Goal: Contribute content: Contribute content

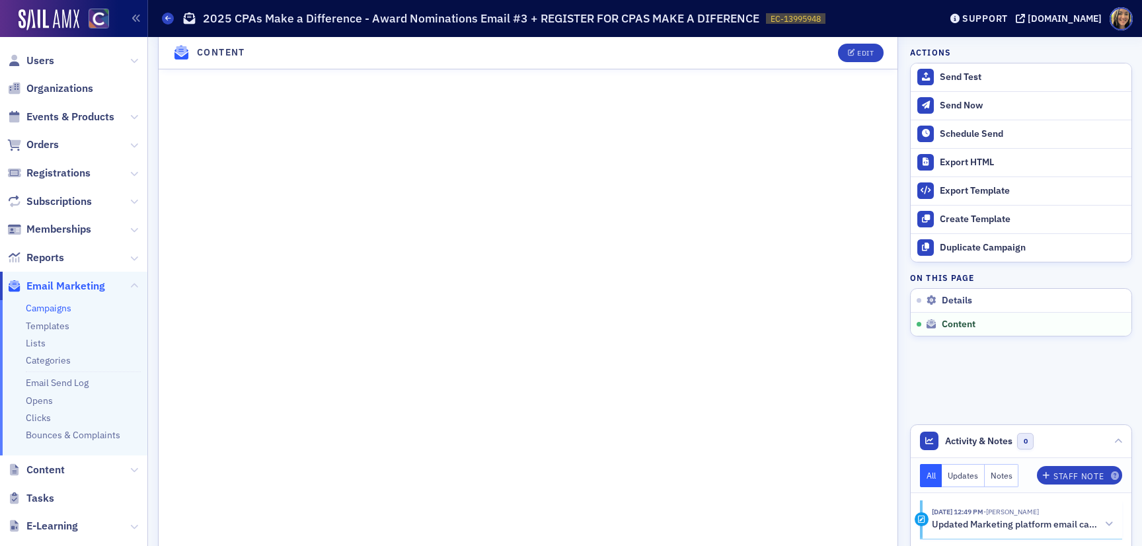
scroll to position [562, 0]
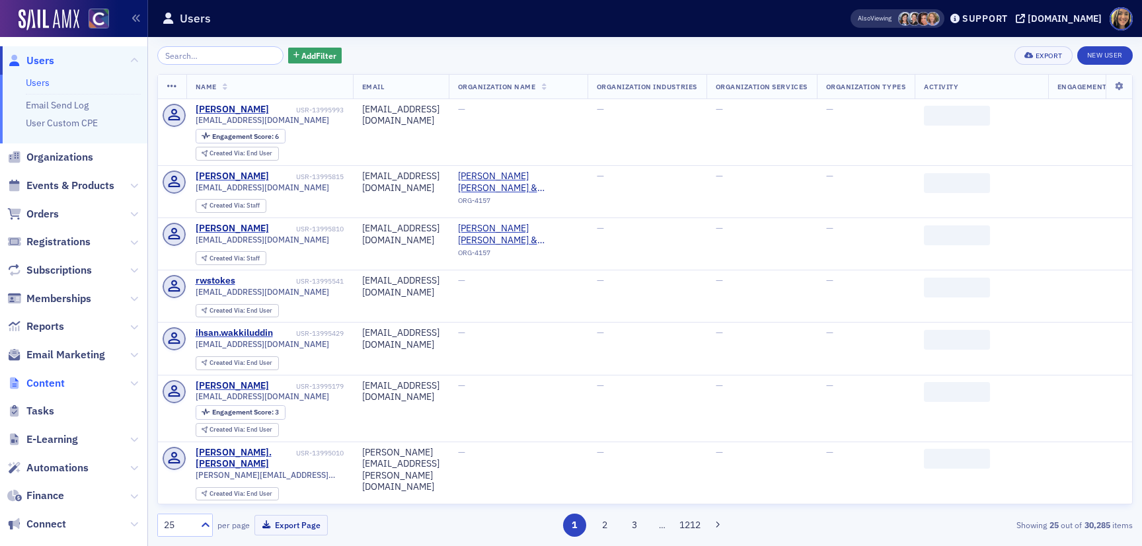
click at [42, 383] on span "Content" at bounding box center [45, 383] width 38 height 15
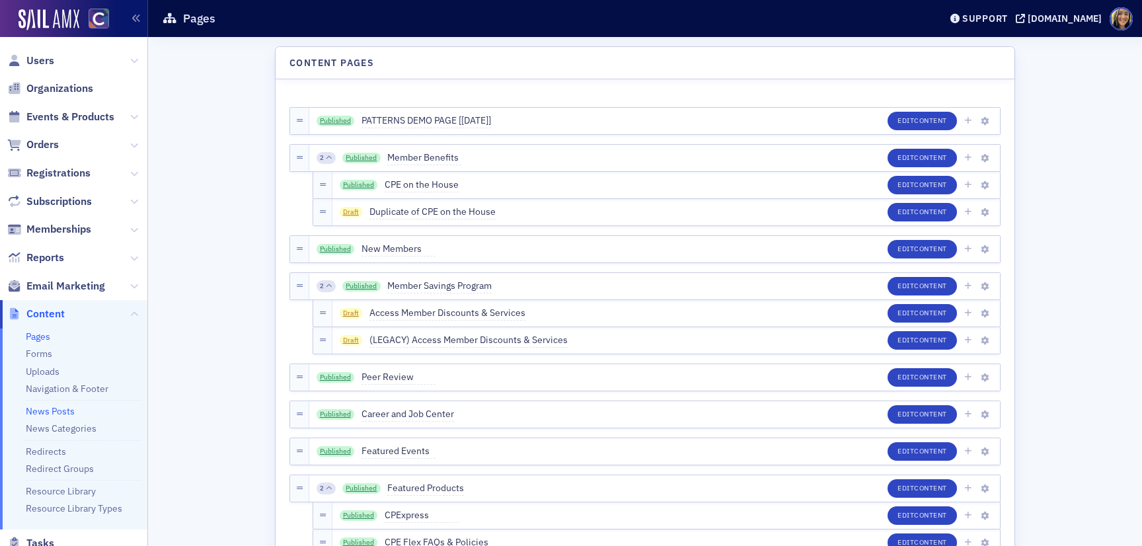
click at [48, 410] on link "News Posts" at bounding box center [50, 411] width 49 height 12
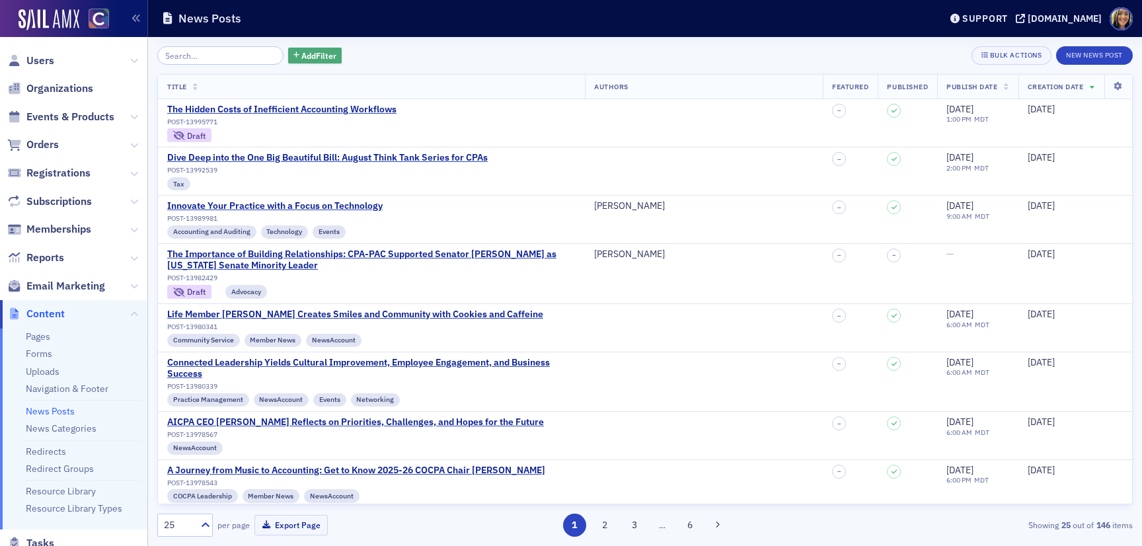
click at [311, 57] on span "Add Filter" at bounding box center [318, 56] width 35 height 12
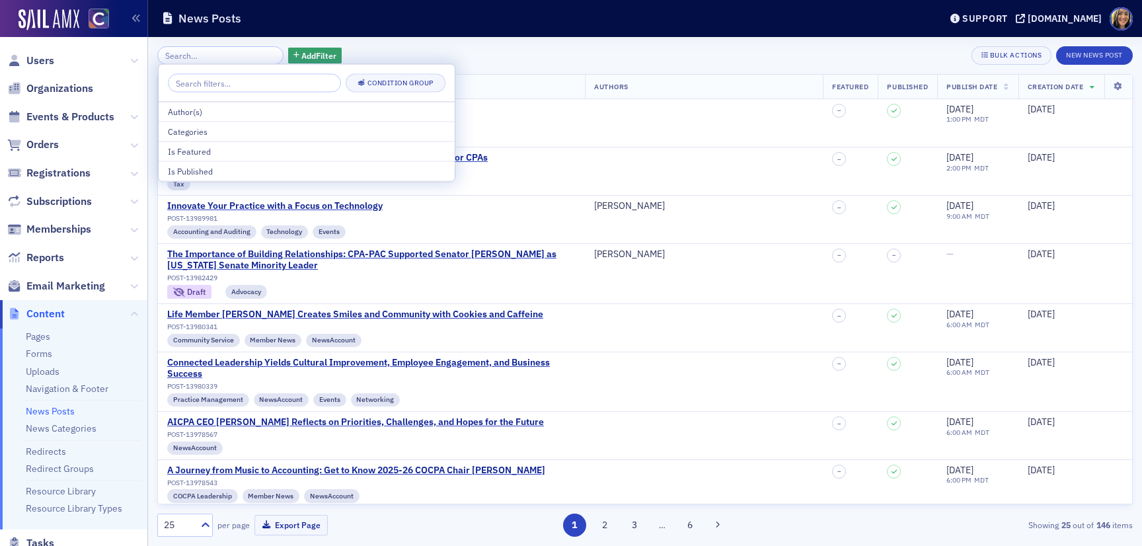
click at [385, 48] on div "Add Filter Bulk Actions New News Post" at bounding box center [644, 55] width 975 height 18
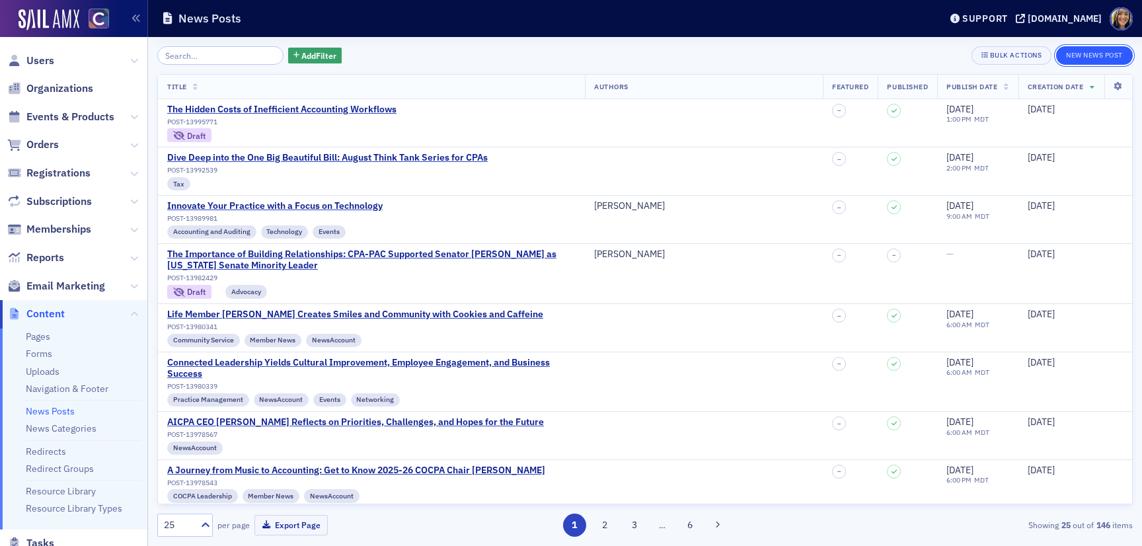
click at [1109, 55] on button "New News Post" at bounding box center [1094, 55] width 77 height 18
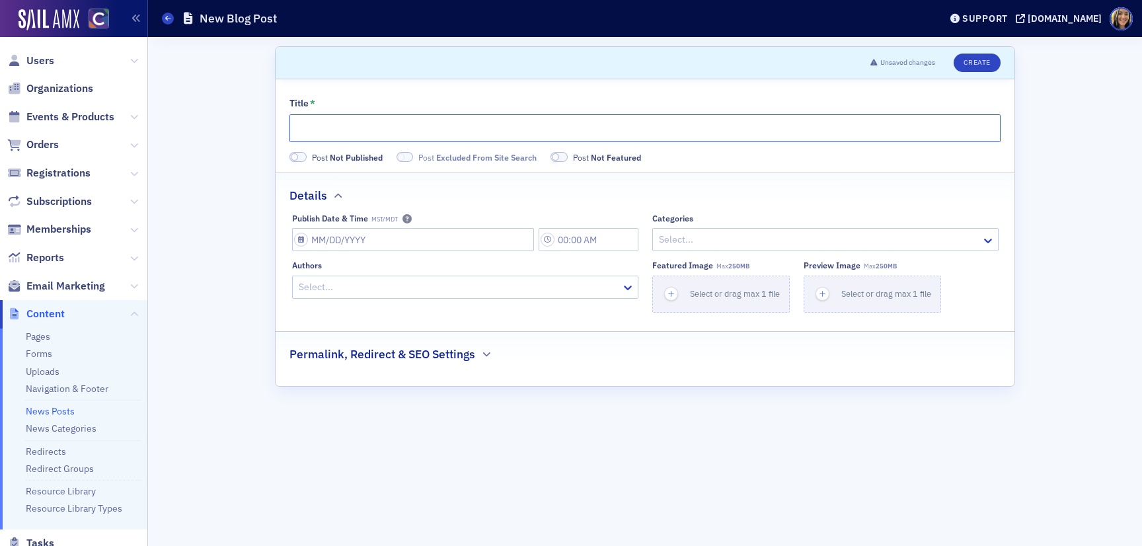
click at [381, 119] on input "Title *" at bounding box center [644, 128] width 711 height 28
paste input "Navigating Colorado’s Wage and Hour Laws: Avoiding Payroll Pitfalls"
type input "Navigating Colorado’s Wage and Hour Laws: Avoiding Payroll Pitfalls"
click at [330, 236] on input "Publish Date & Time MST/MDT" at bounding box center [413, 239] width 242 height 23
select select "7"
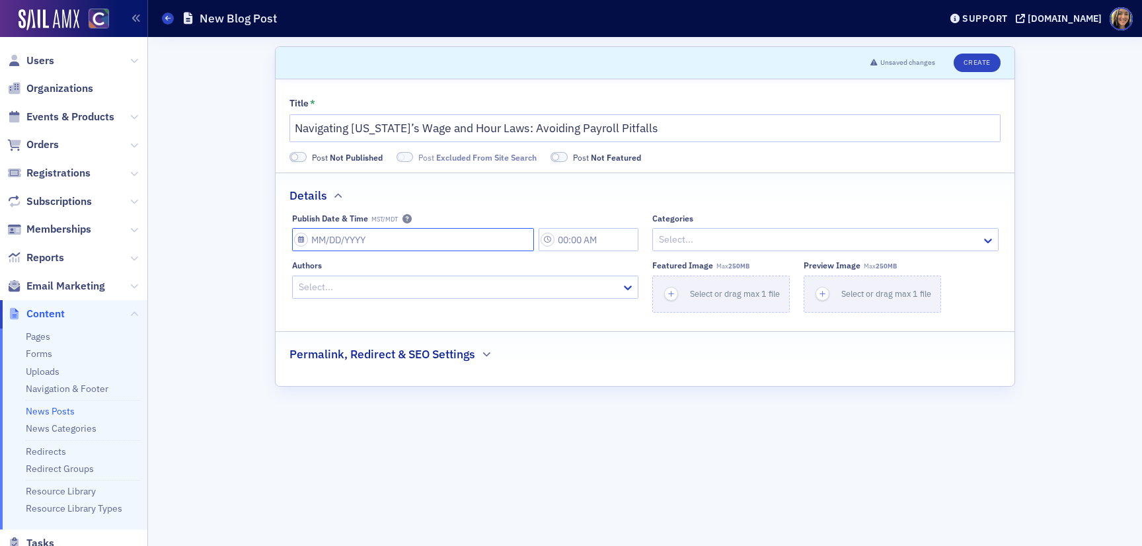
select select "2025"
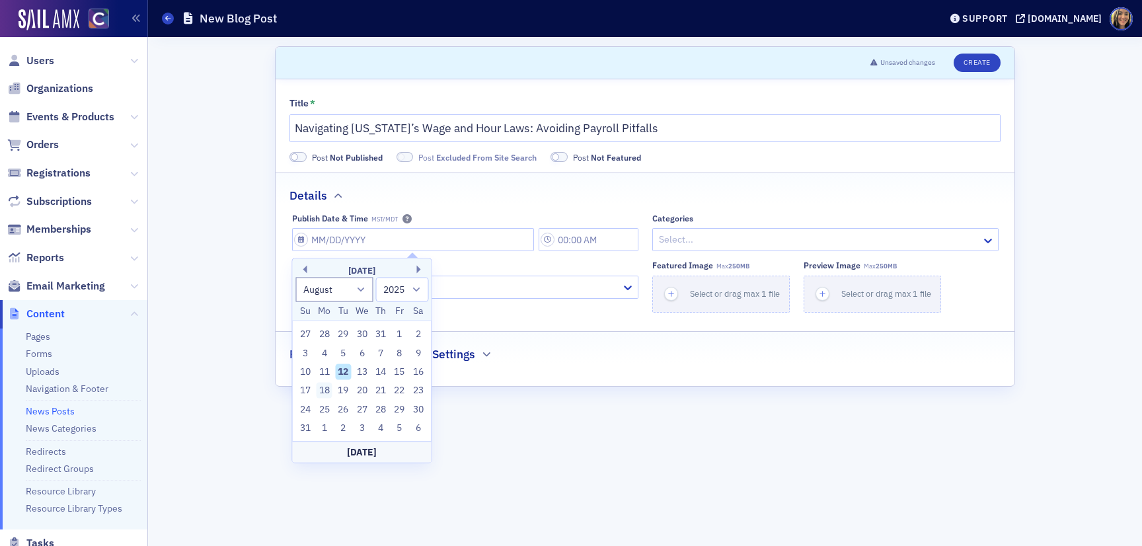
click at [325, 390] on div "18" at bounding box center [324, 391] width 16 height 16
type input "08/18/2025"
type input "4:00 PM"
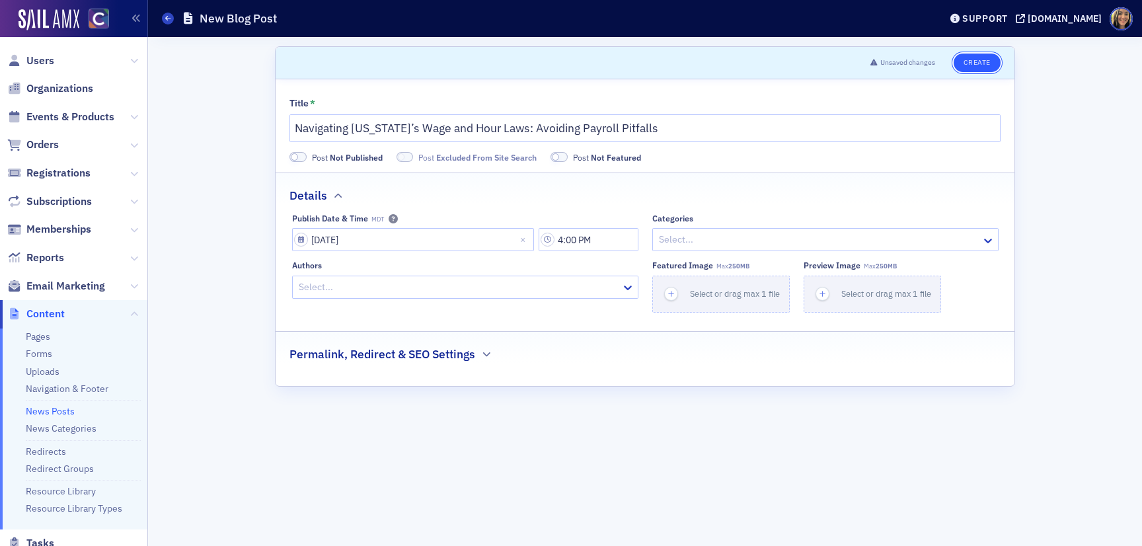
click at [973, 55] on button "Create" at bounding box center [976, 63] width 47 height 18
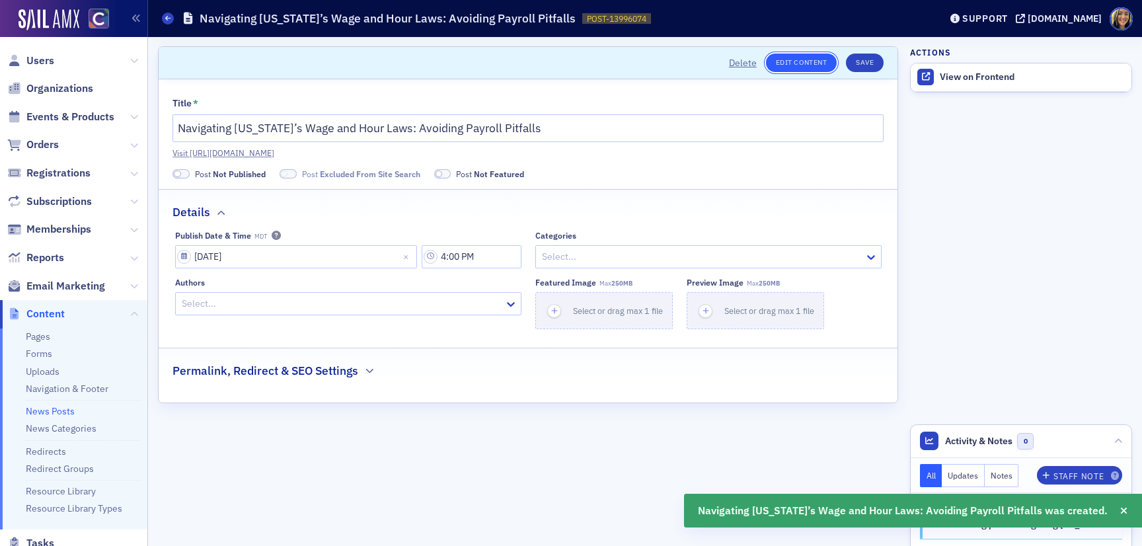
click at [817, 61] on link "Edit Content" at bounding box center [801, 63] width 71 height 18
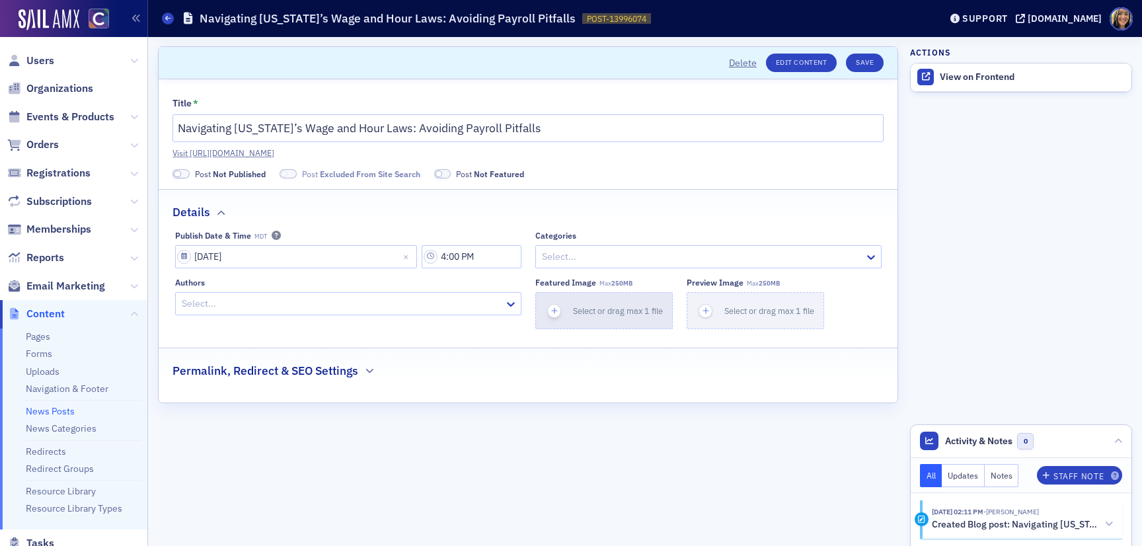
click at [554, 320] on div "button" at bounding box center [554, 311] width 37 height 36
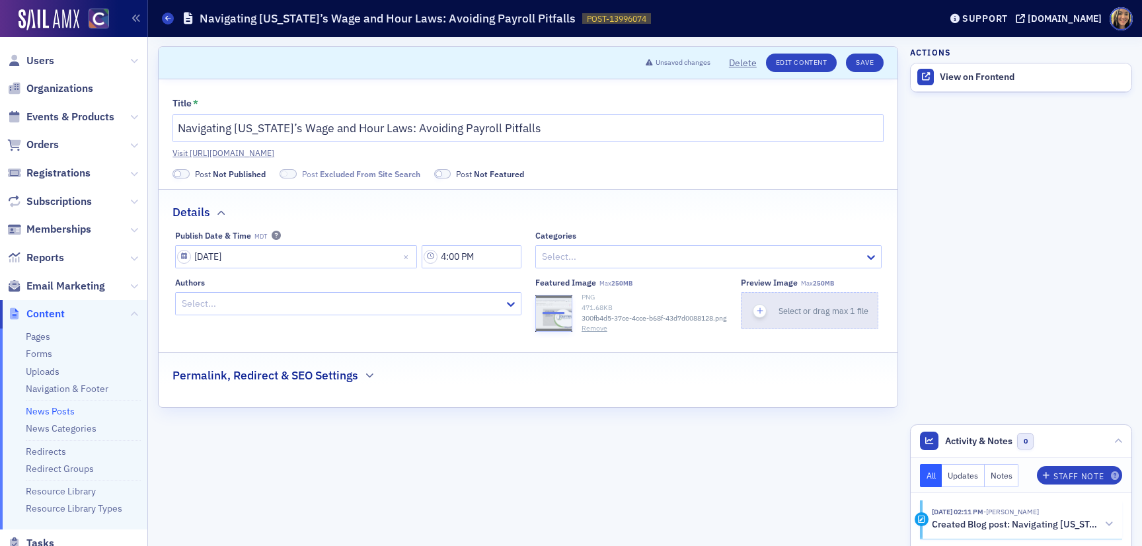
click at [758, 305] on icon "button" at bounding box center [760, 311] width 12 height 12
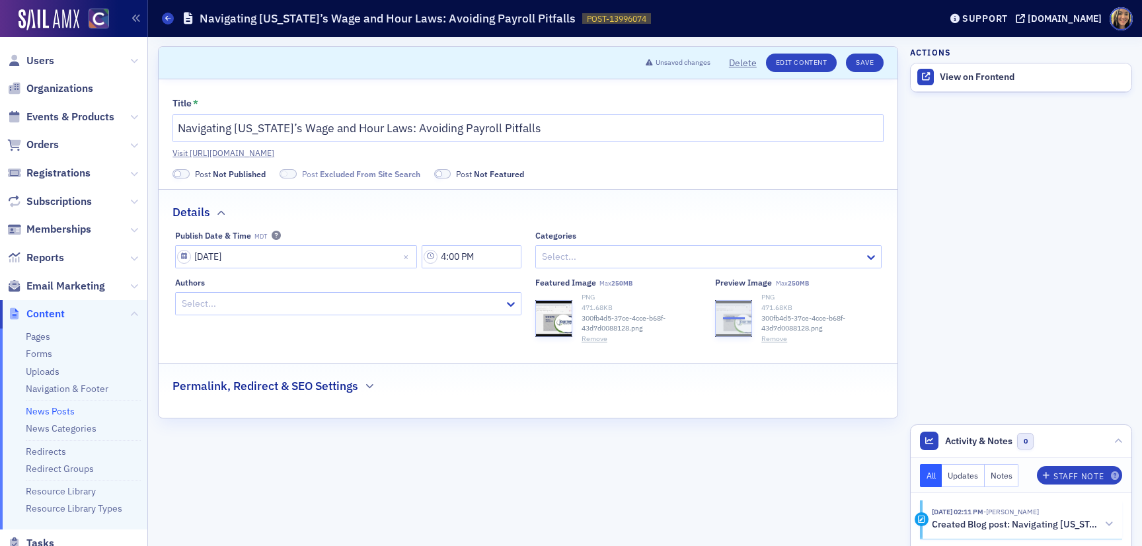
click at [240, 398] on fieldset "Permalink, Redirect & SEO Settings" at bounding box center [528, 381] width 739 height 36
click at [253, 391] on h2 "Permalink, Redirect & SEO Settings" at bounding box center [265, 385] width 186 height 17
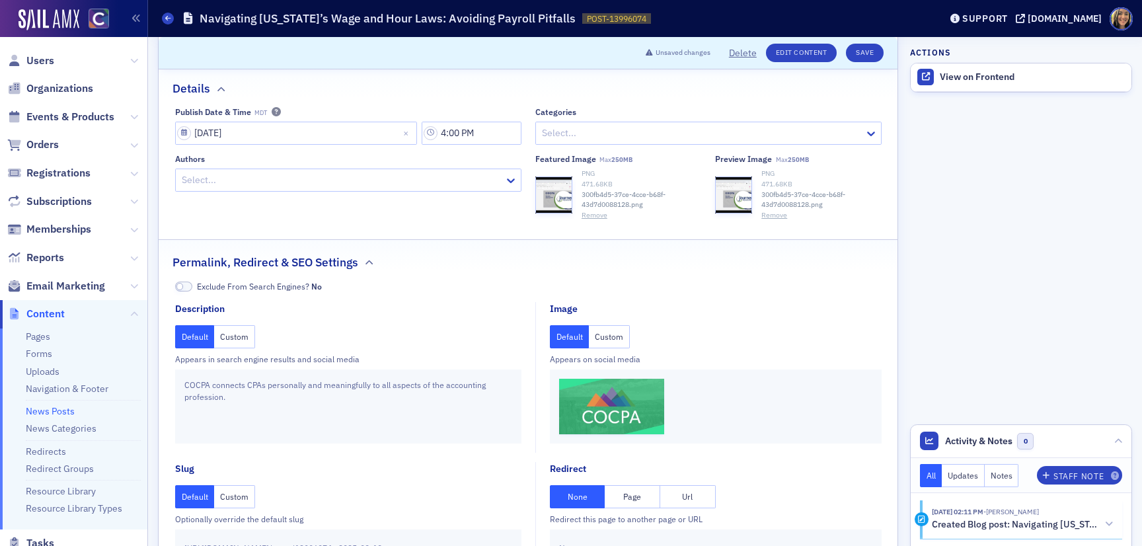
scroll to position [128, 0]
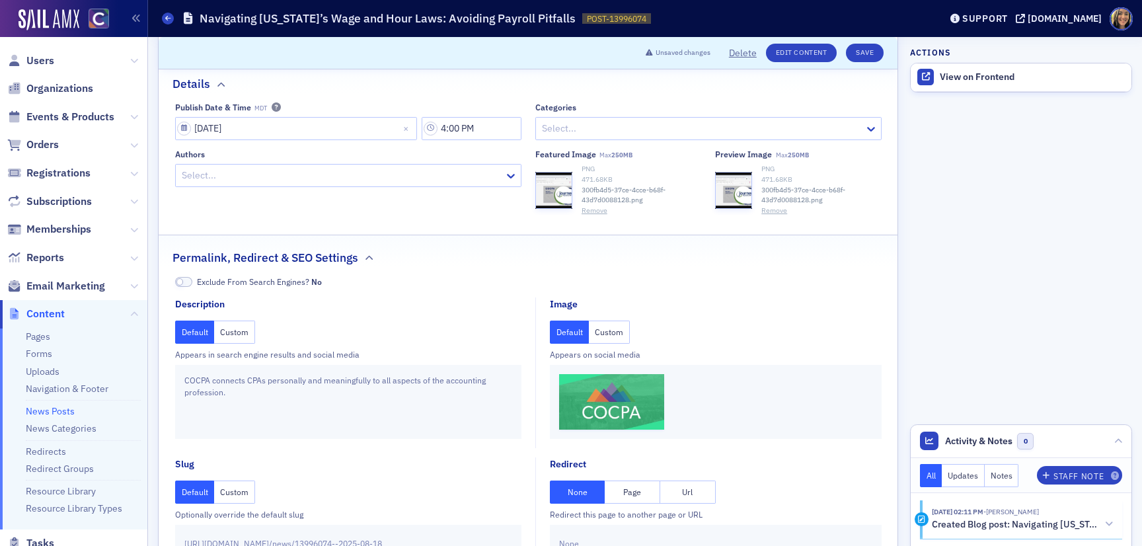
click at [619, 342] on button "Custom" at bounding box center [609, 331] width 41 height 23
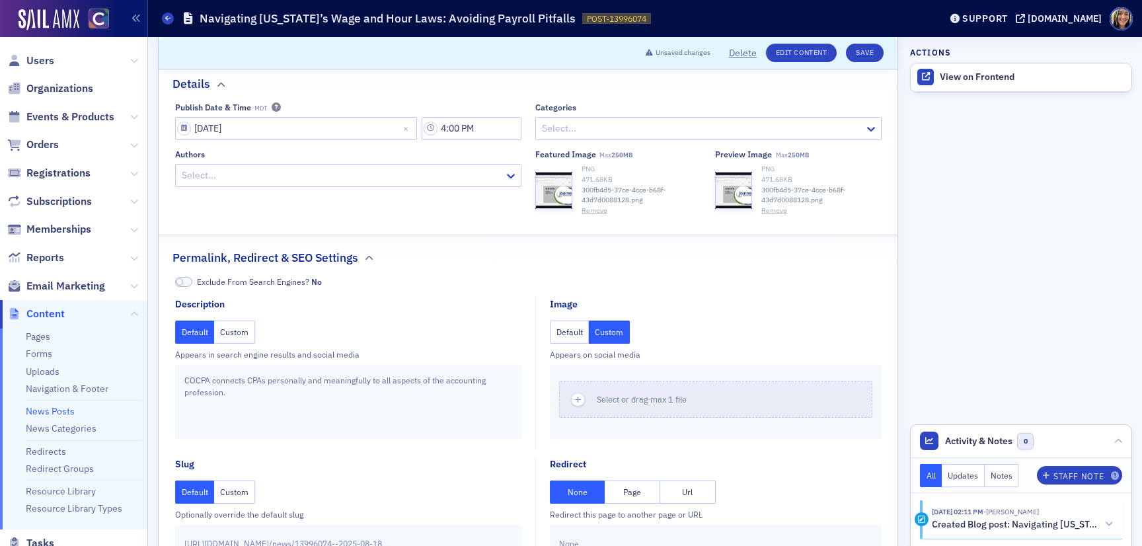
click at [580, 332] on button "Default" at bounding box center [570, 331] width 40 height 23
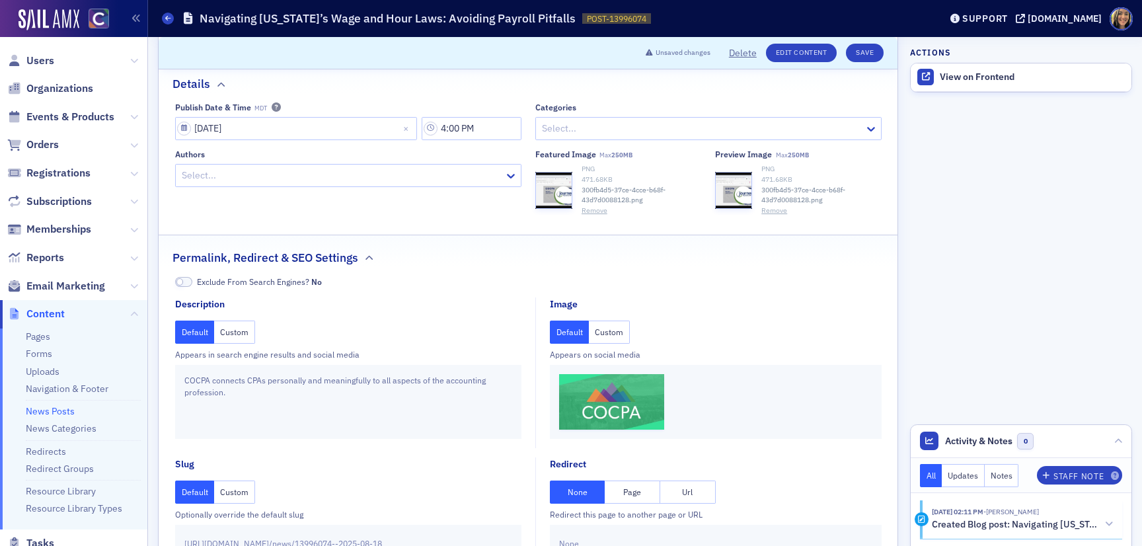
click at [600, 338] on button "Custom" at bounding box center [609, 331] width 41 height 23
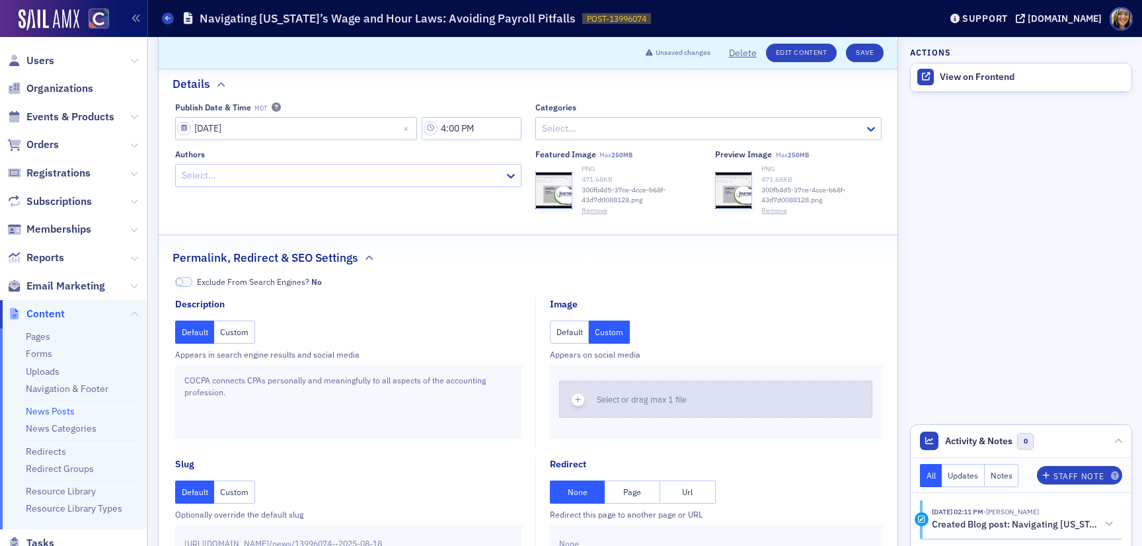
click at [580, 398] on icon "button" at bounding box center [578, 400] width 12 height 12
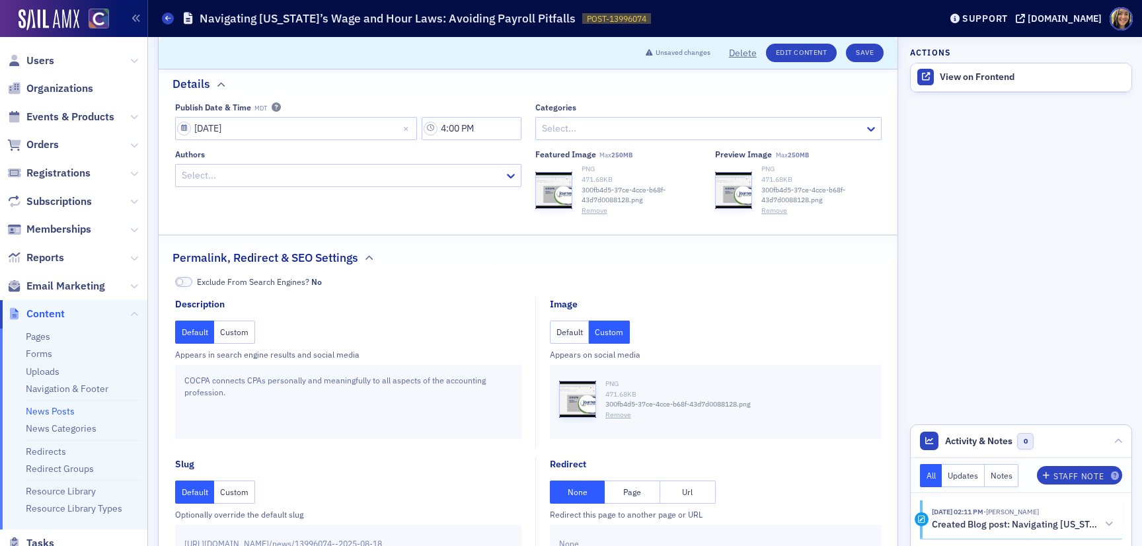
scroll to position [0, 0]
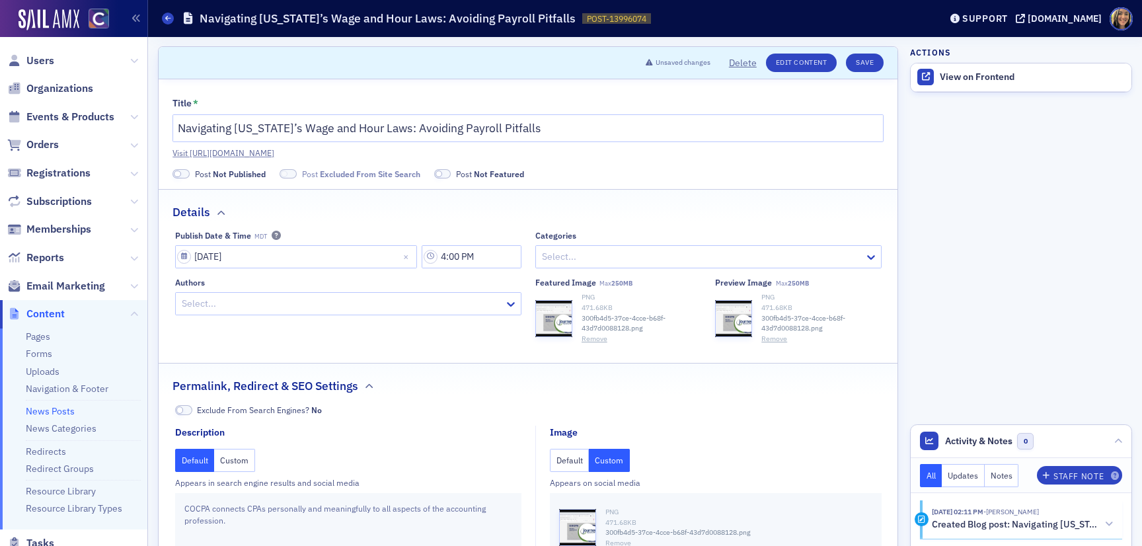
click at [165, 176] on div "Title * Navigating Colorado’s Wage and Hour Laws: Avoiding Payroll Pitfalls Vis…" at bounding box center [528, 400] width 739 height 643
click at [873, 56] on button "Save" at bounding box center [865, 63] width 38 height 18
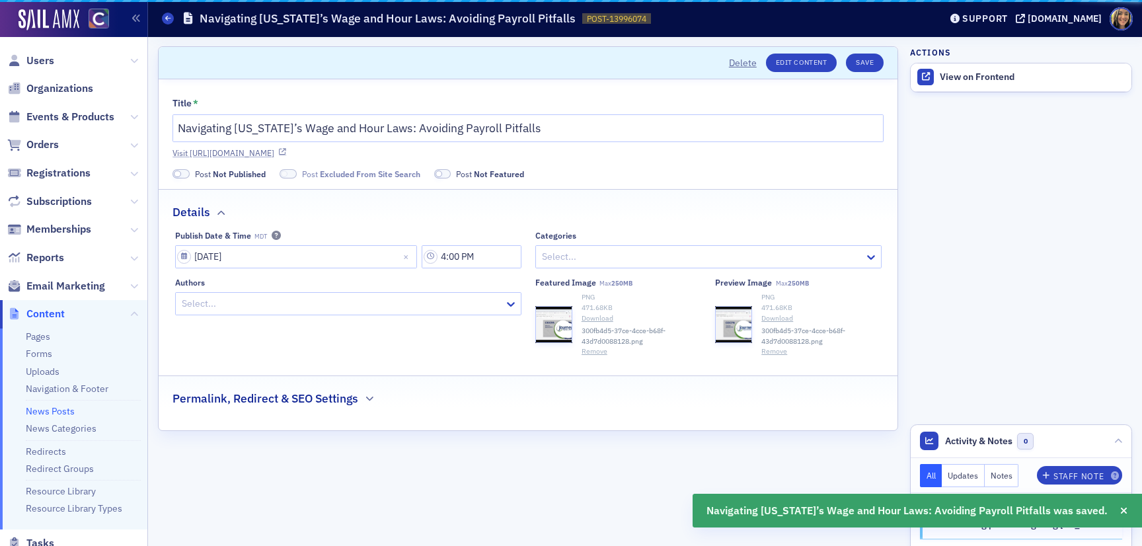
click at [416, 148] on link "Visit https://cocpa.org/news/13996074-navigating-colorados-wage-and-hour-laws-a…" at bounding box center [527, 153] width 711 height 12
